Goal: Navigation & Orientation: Find specific page/section

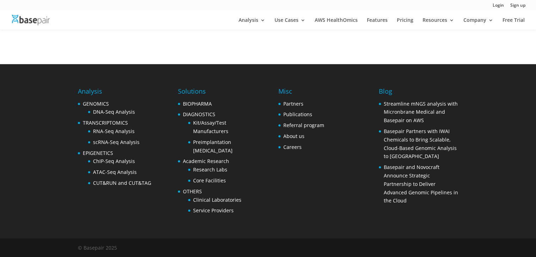
scroll to position [282, 0]
click at [289, 150] on li "Careers" at bounding box center [301, 147] width 46 height 8
click at [292, 151] on li "Careers" at bounding box center [301, 147] width 46 height 8
click at [292, 146] on link "Careers" at bounding box center [292, 147] width 18 height 7
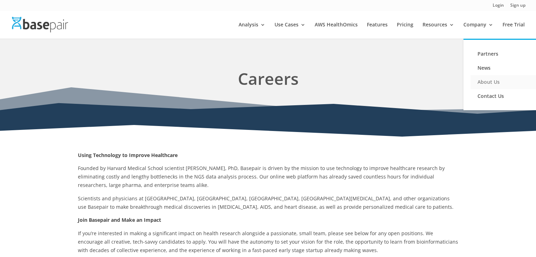
click at [489, 79] on link "About Us" at bounding box center [505, 82] width 70 height 14
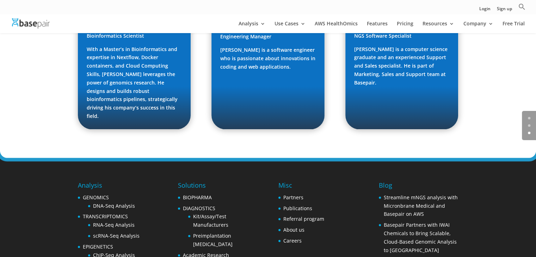
scroll to position [1125, 0]
